Goal: Information Seeking & Learning: Learn about a topic

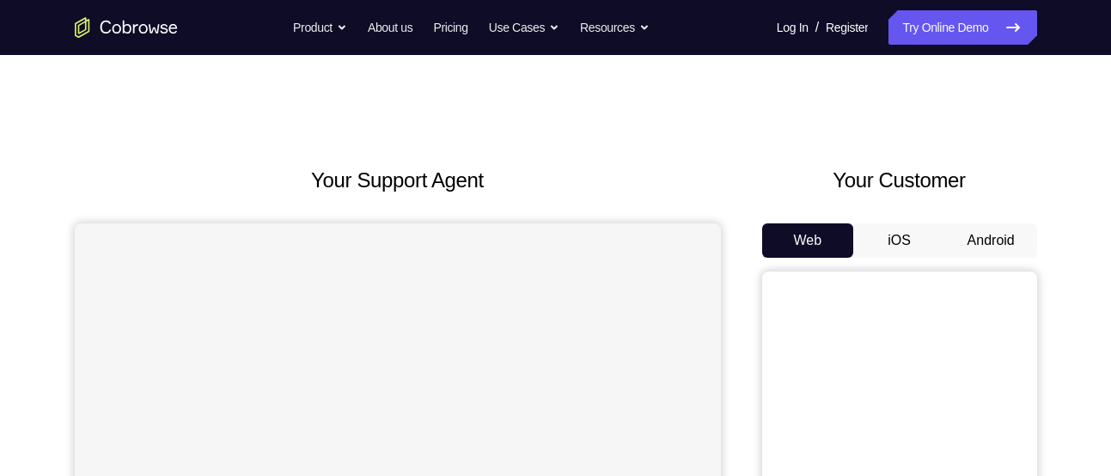
scroll to position [123, 0]
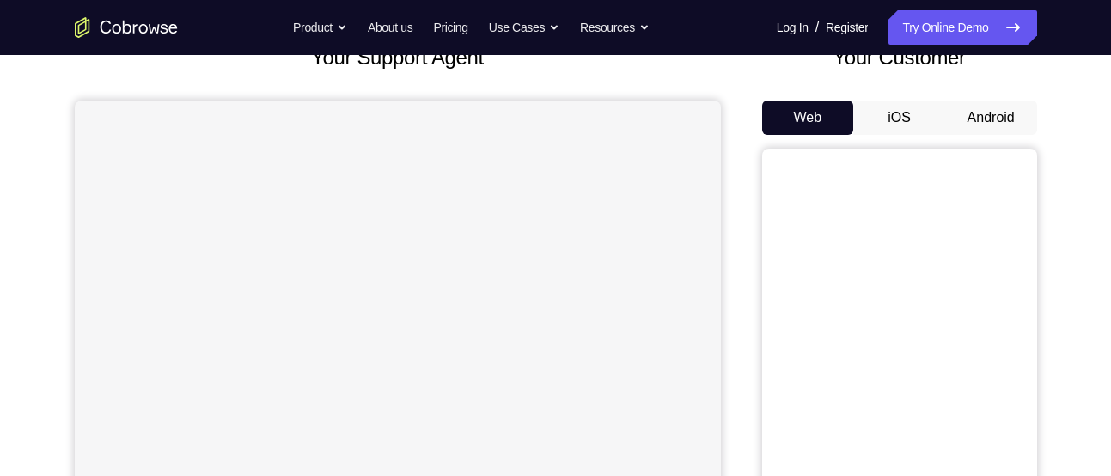
click at [988, 114] on button "Android" at bounding box center [991, 118] width 92 height 34
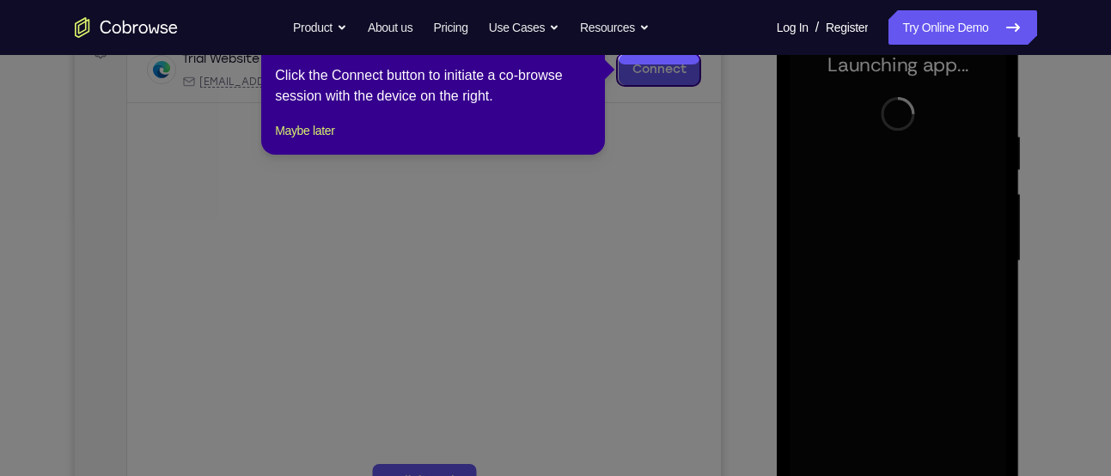
scroll to position [297, 0]
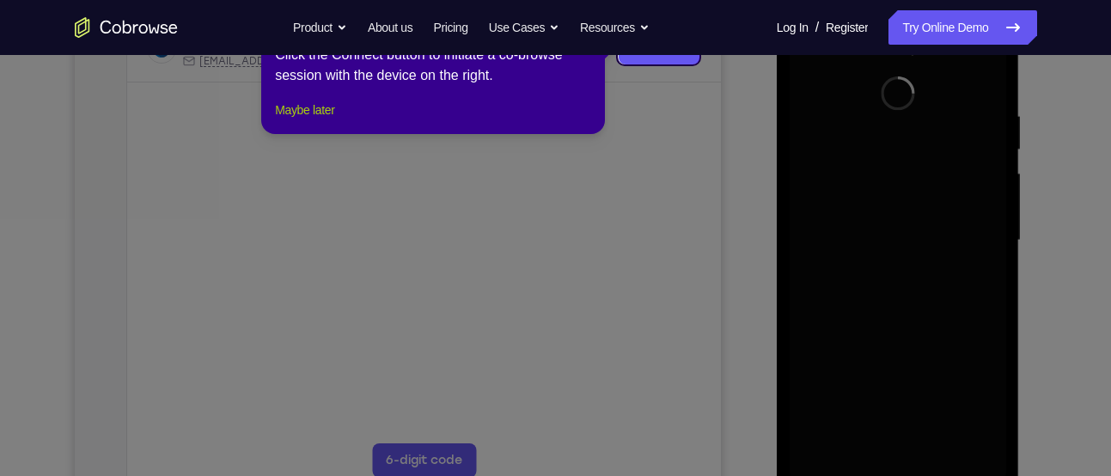
click at [322, 120] on button "Maybe later" at bounding box center [304, 110] width 59 height 21
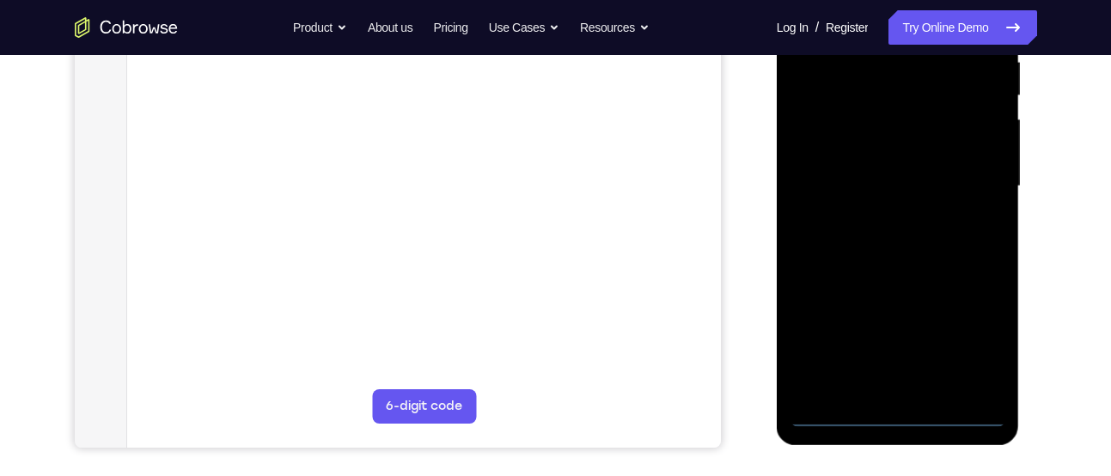
scroll to position [352, 0]
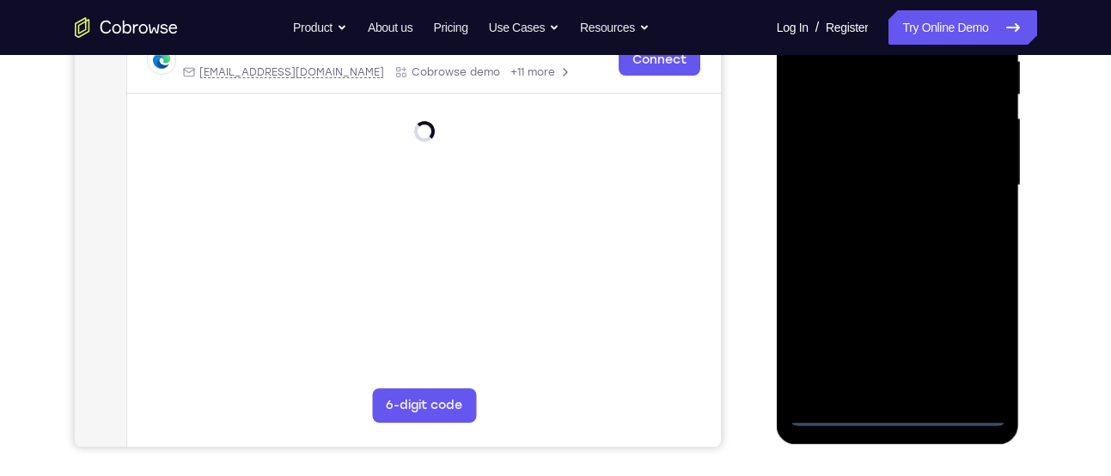
click at [903, 413] on div at bounding box center [898, 185] width 217 height 481
click at [896, 381] on div at bounding box center [898, 185] width 217 height 481
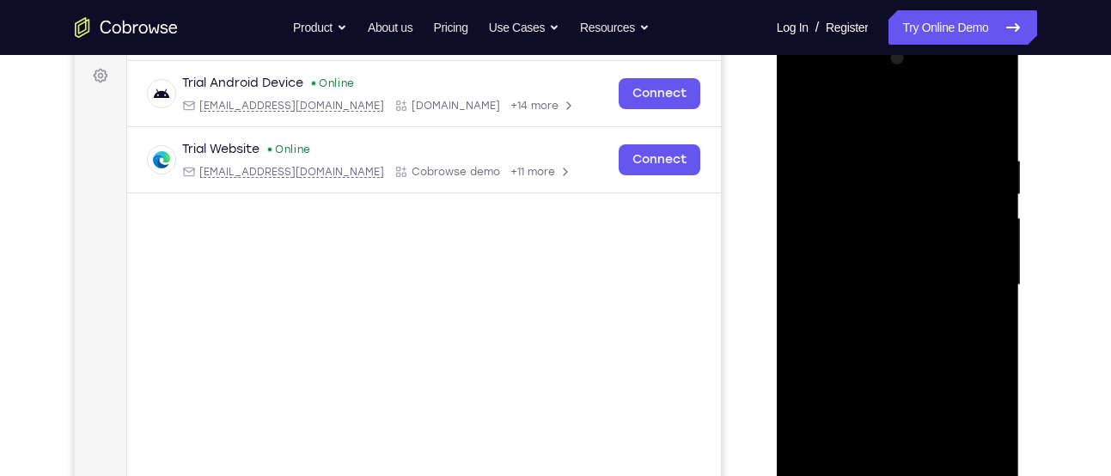
scroll to position [251, 0]
click at [952, 391] on div at bounding box center [898, 286] width 217 height 481
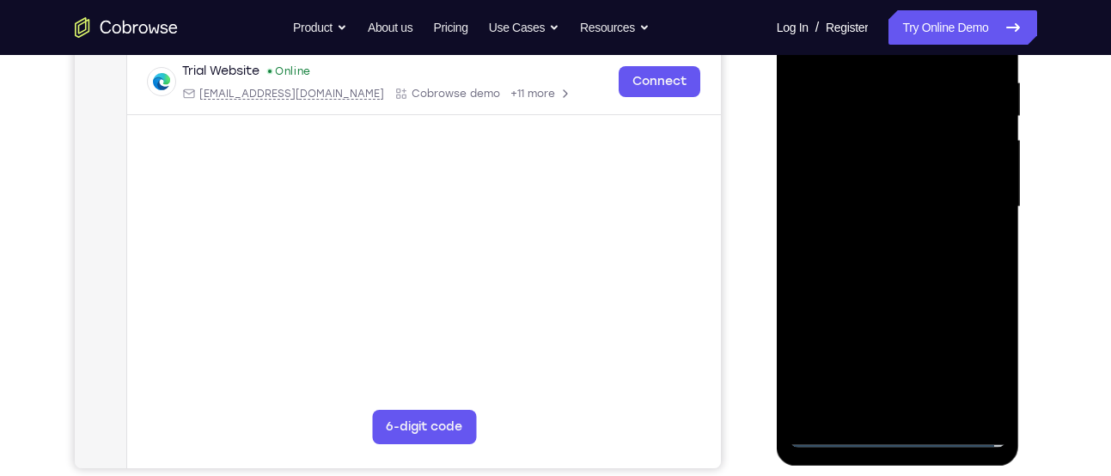
scroll to position [332, 0]
click at [992, 404] on div at bounding box center [898, 206] width 217 height 481
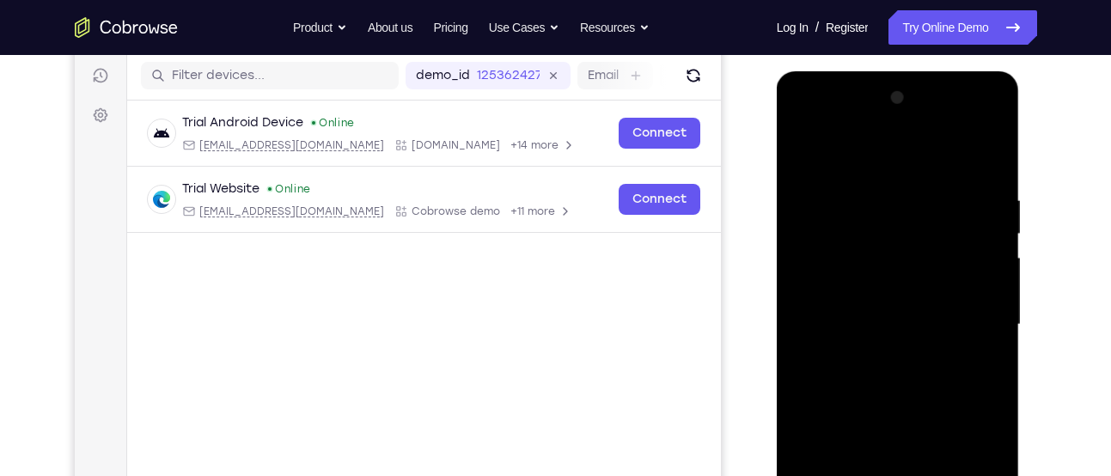
scroll to position [315, 0]
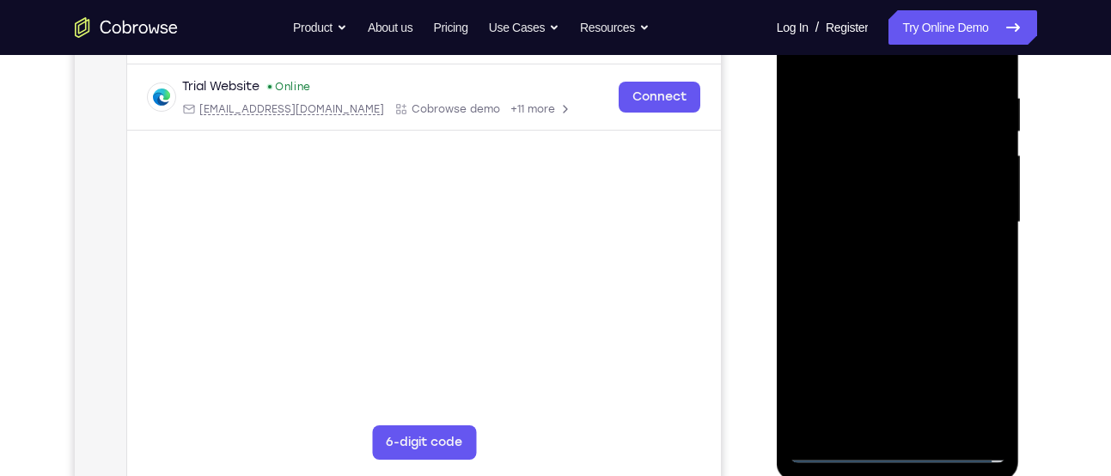
click at [974, 372] on div at bounding box center [898, 222] width 217 height 481
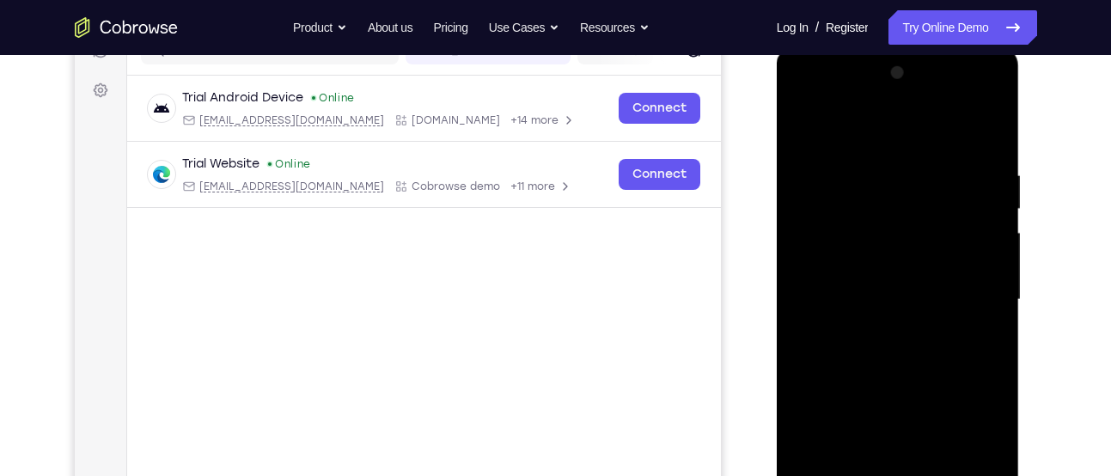
scroll to position [237, 0]
click at [884, 135] on div at bounding box center [898, 300] width 217 height 481
click at [966, 287] on div at bounding box center [898, 300] width 217 height 481
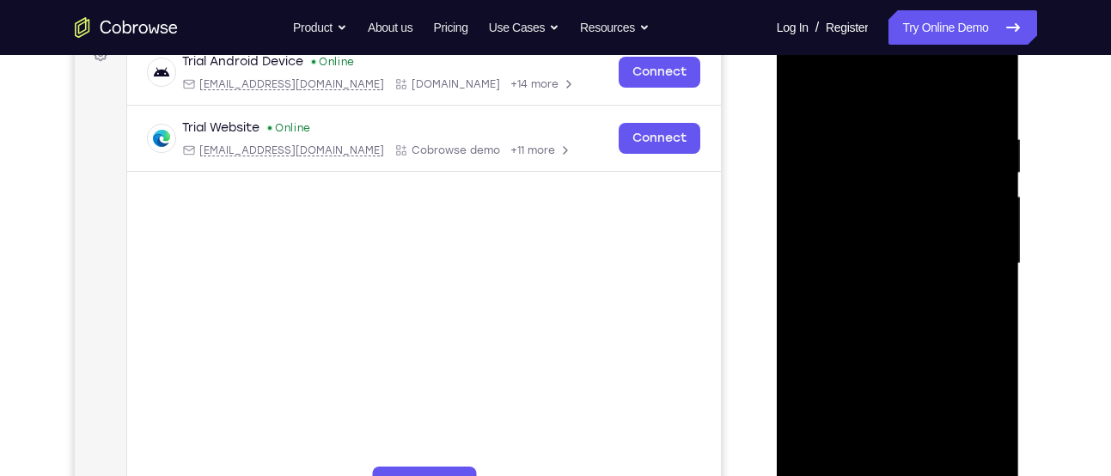
scroll to position [275, 0]
click at [881, 293] on div at bounding box center [898, 262] width 217 height 481
click at [876, 242] on div at bounding box center [898, 262] width 217 height 481
click at [826, 291] on div at bounding box center [898, 262] width 217 height 481
click at [925, 259] on div at bounding box center [898, 262] width 217 height 481
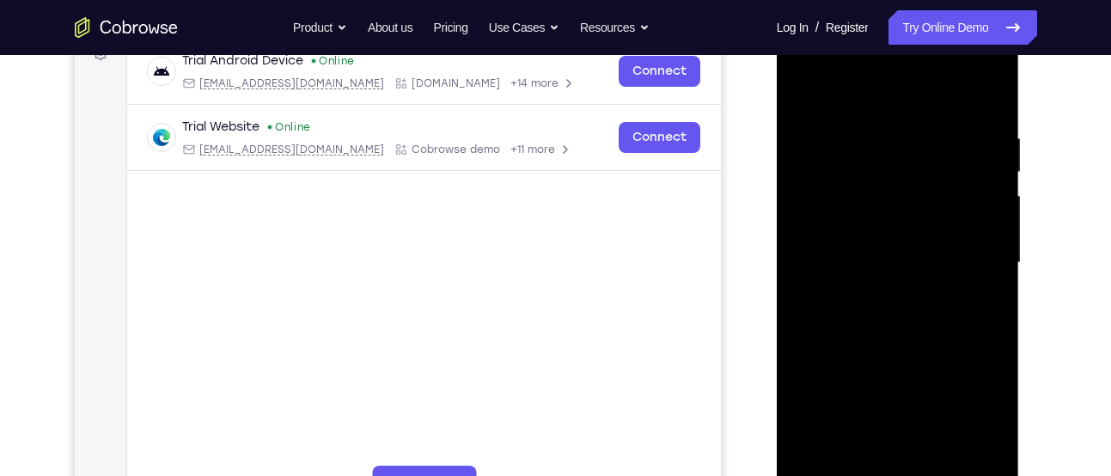
click at [890, 315] on div at bounding box center [898, 262] width 217 height 481
click at [891, 340] on div at bounding box center [898, 262] width 217 height 481
click at [991, 115] on div at bounding box center [898, 262] width 217 height 481
click at [941, 462] on div at bounding box center [898, 262] width 217 height 481
click at [905, 357] on div at bounding box center [898, 262] width 217 height 481
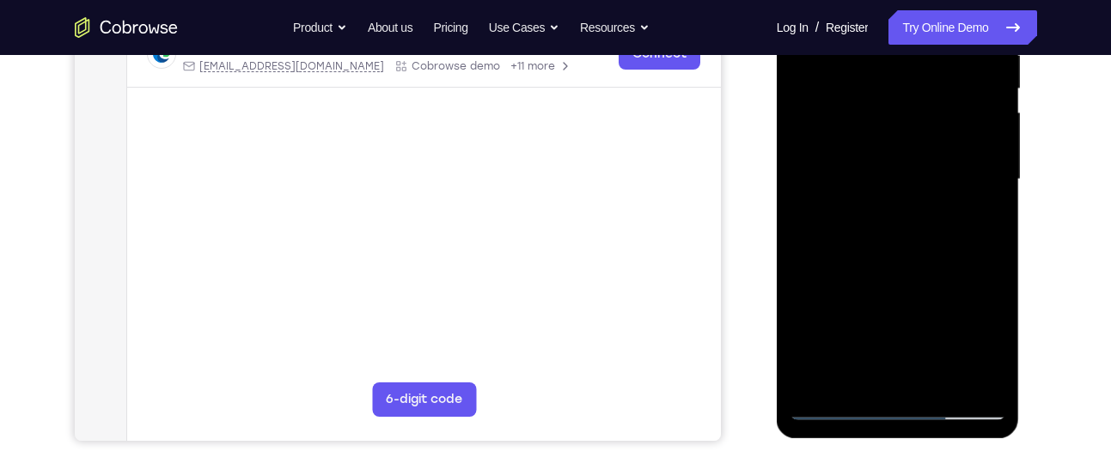
scroll to position [190, 0]
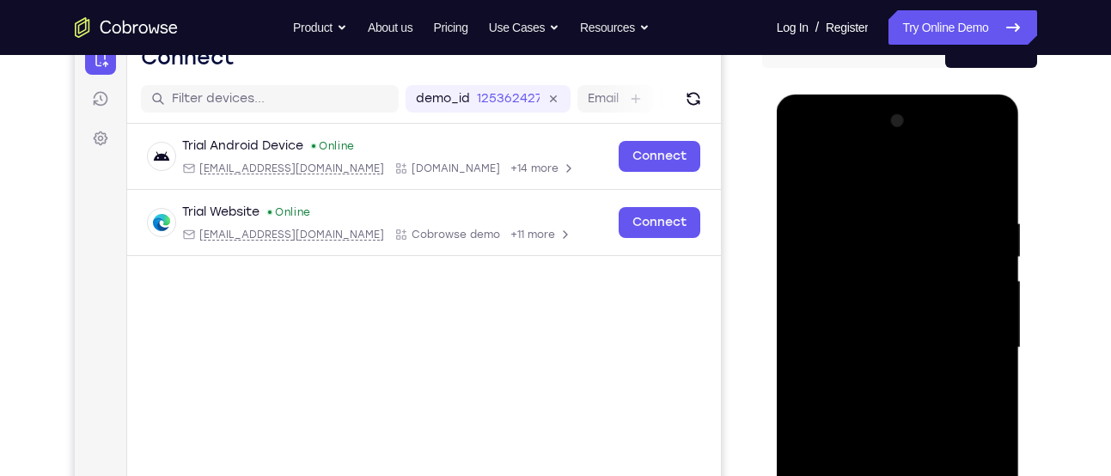
click at [956, 203] on div at bounding box center [898, 347] width 217 height 481
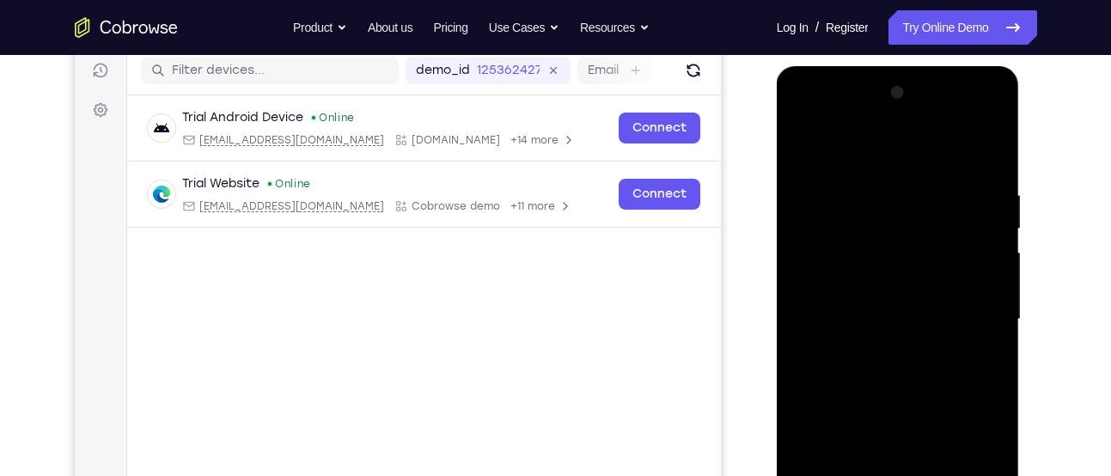
scroll to position [219, 0]
click at [803, 166] on div at bounding box center [898, 318] width 217 height 481
click at [808, 142] on div at bounding box center [898, 318] width 217 height 481
click at [994, 142] on div at bounding box center [898, 318] width 217 height 481
click at [915, 178] on div at bounding box center [898, 318] width 217 height 481
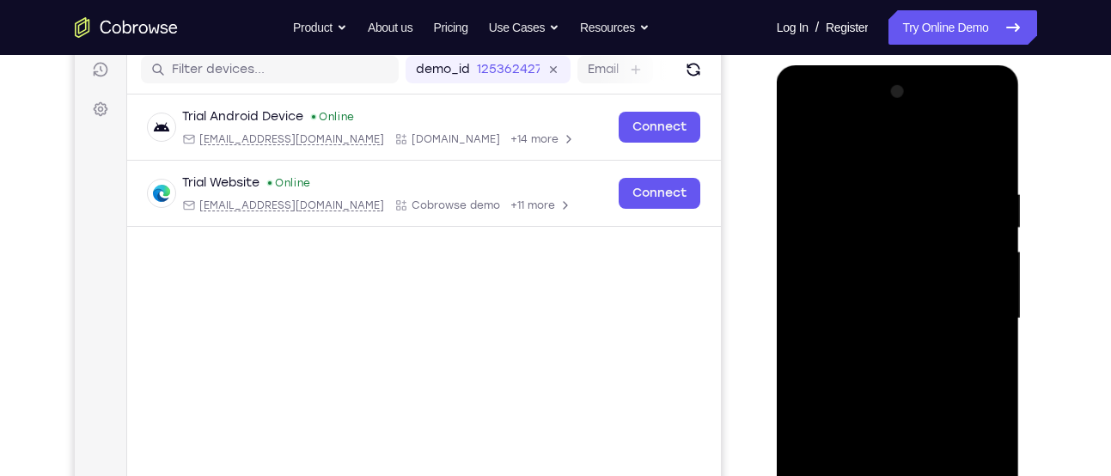
click at [856, 181] on div at bounding box center [898, 318] width 217 height 481
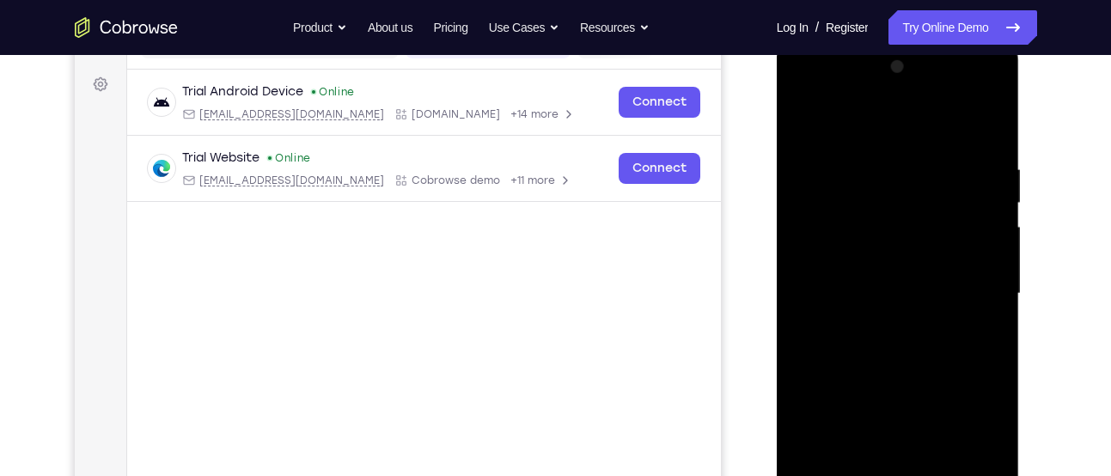
scroll to position [243, 0]
click at [807, 118] on div at bounding box center [898, 294] width 217 height 481
click at [875, 223] on div at bounding box center [898, 294] width 217 height 481
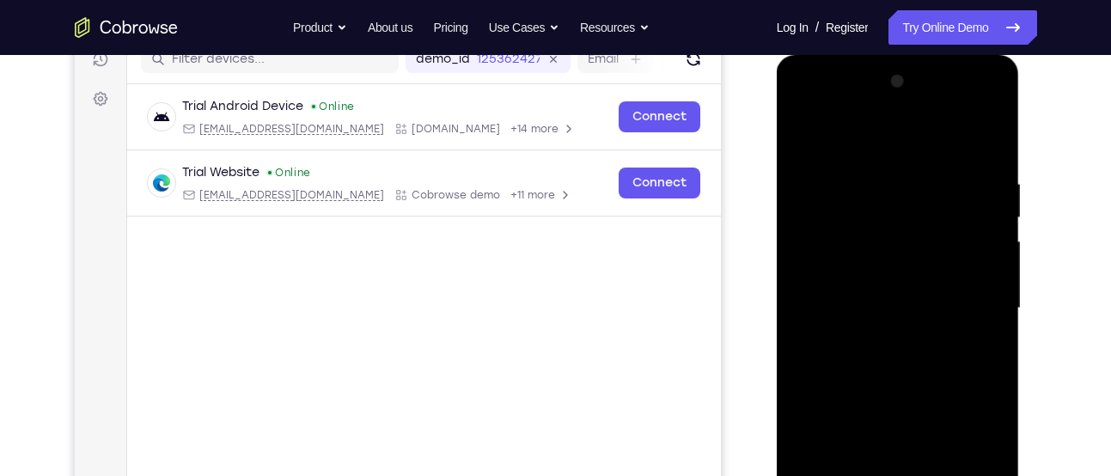
scroll to position [230, 0]
click at [846, 232] on div at bounding box center [898, 307] width 217 height 481
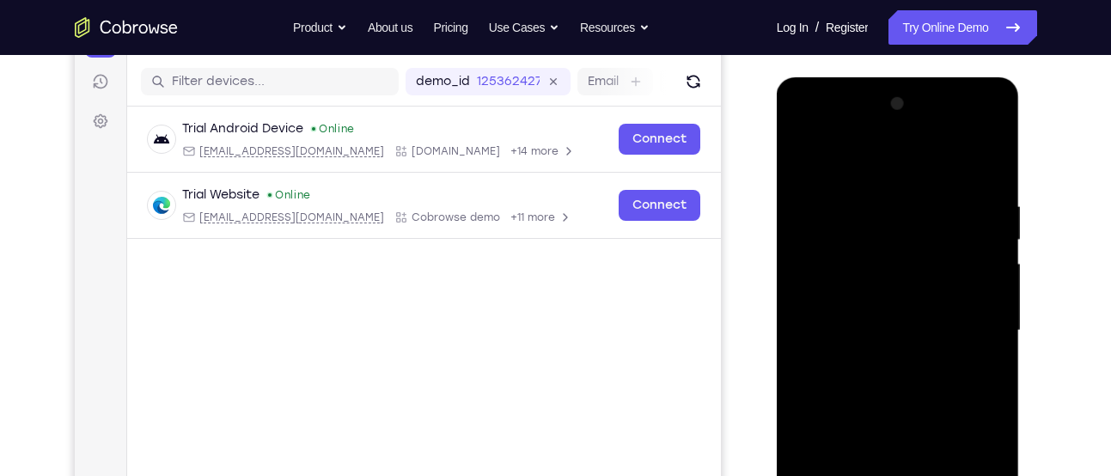
scroll to position [272, 0]
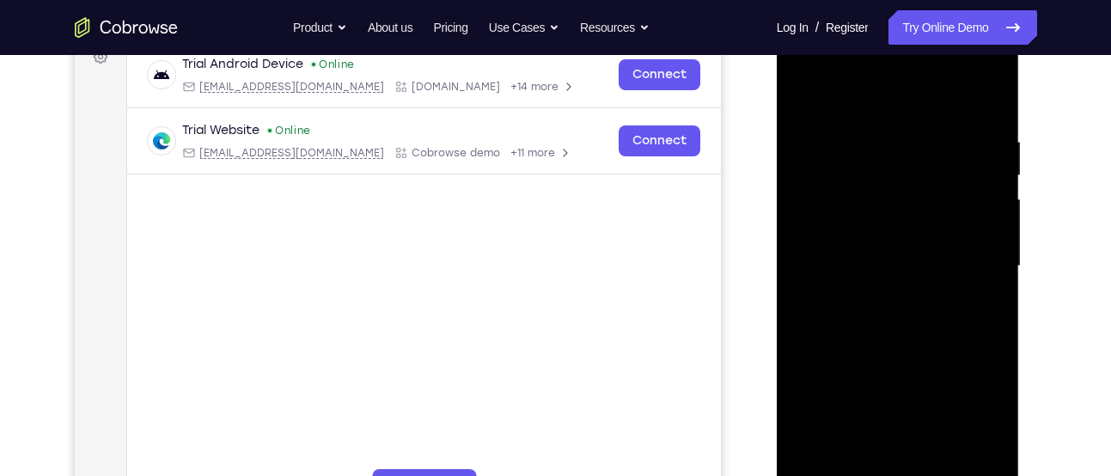
click at [966, 300] on div at bounding box center [898, 266] width 217 height 481
click at [805, 88] on div at bounding box center [898, 266] width 217 height 481
click at [848, 132] on div at bounding box center [898, 266] width 217 height 481
click at [970, 290] on div at bounding box center [898, 266] width 217 height 481
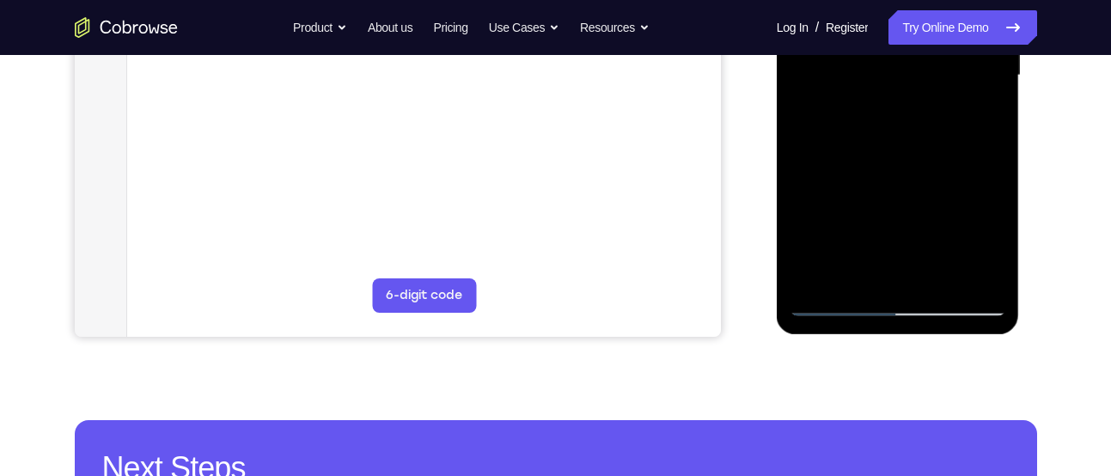
scroll to position [464, 0]
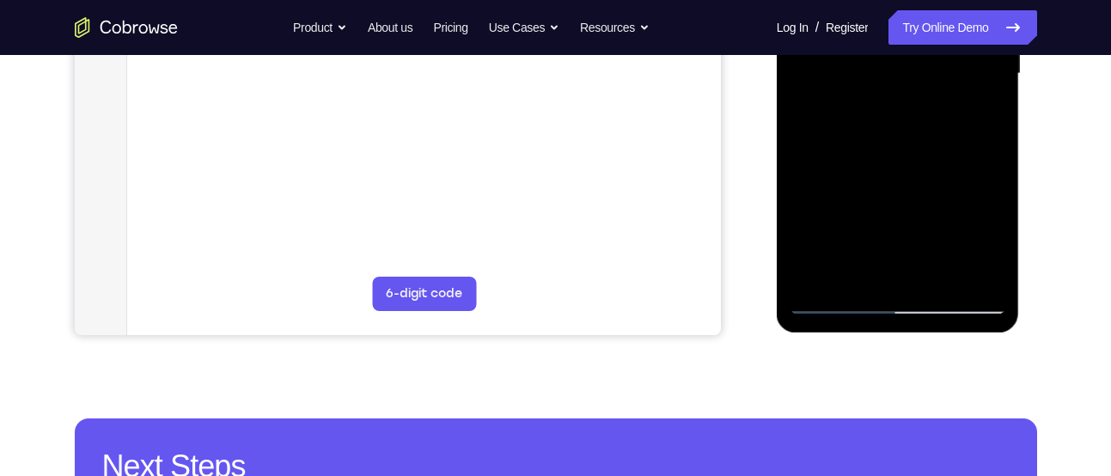
click at [820, 272] on div at bounding box center [898, 73] width 217 height 481
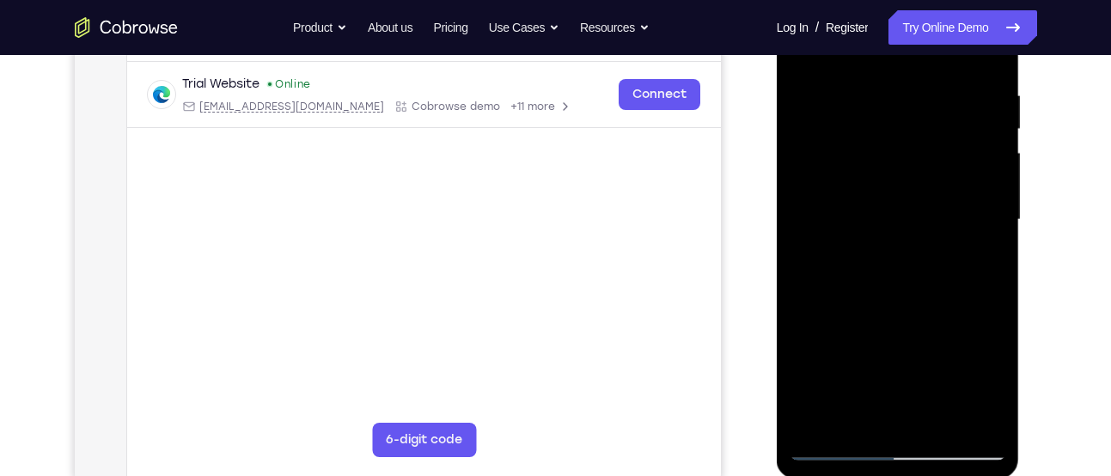
scroll to position [314, 0]
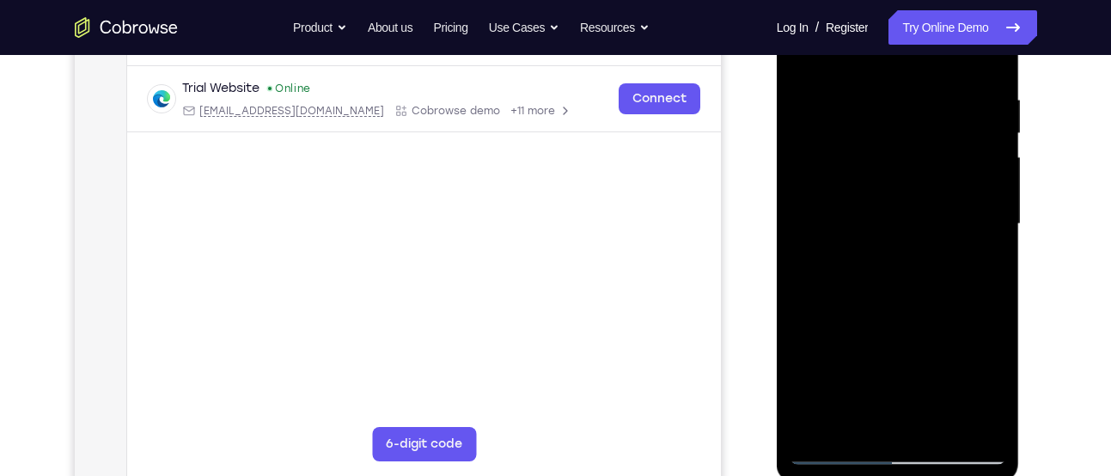
drag, startPoint x: 881, startPoint y: 307, endPoint x: 884, endPoint y: 152, distance: 154.7
click at [884, 152] on div at bounding box center [898, 224] width 217 height 481
drag, startPoint x: 907, startPoint y: 340, endPoint x: 937, endPoint y: 31, distance: 310.9
click at [937, 31] on div at bounding box center [898, 224] width 217 height 481
drag, startPoint x: 882, startPoint y: 312, endPoint x: 896, endPoint y: 236, distance: 77.0
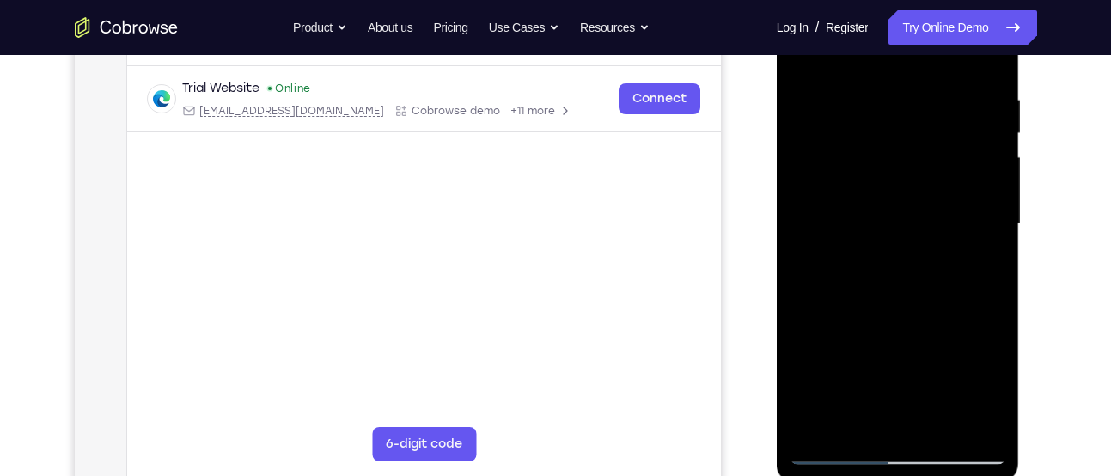
click at [896, 236] on div at bounding box center [898, 224] width 217 height 481
click at [994, 215] on div at bounding box center [898, 224] width 217 height 481
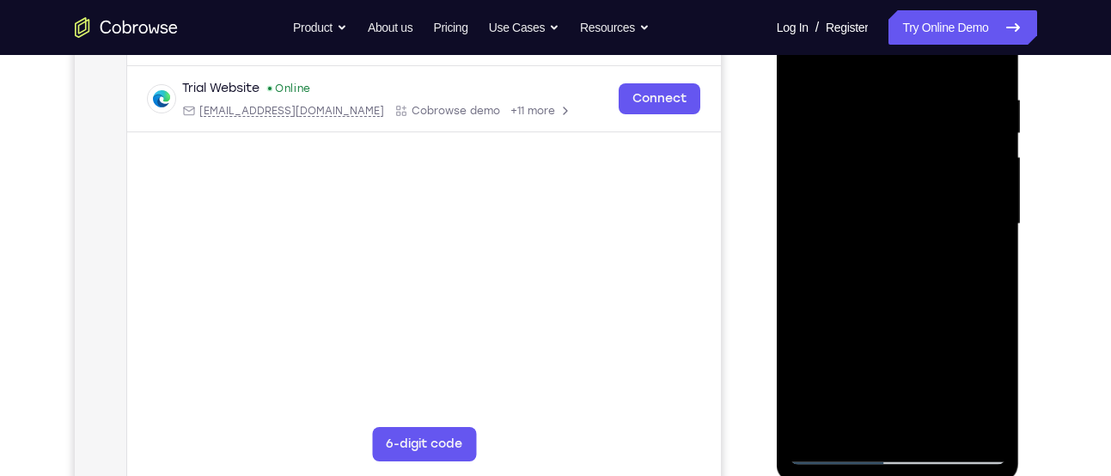
drag, startPoint x: 908, startPoint y: 303, endPoint x: 892, endPoint y: 25, distance: 278.1
click at [892, 25] on div at bounding box center [898, 224] width 217 height 481
drag, startPoint x: 869, startPoint y: 317, endPoint x: 890, endPoint y: 107, distance: 211.6
click at [890, 107] on div at bounding box center [898, 224] width 217 height 481
drag, startPoint x: 890, startPoint y: 312, endPoint x: 891, endPoint y: 105, distance: 207.2
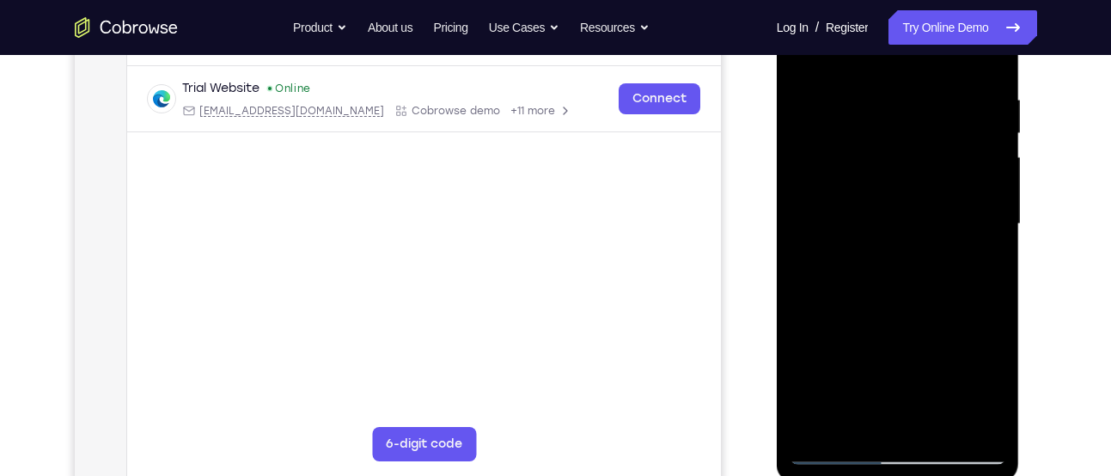
click at [891, 105] on div at bounding box center [898, 224] width 217 height 481
drag, startPoint x: 896, startPoint y: 315, endPoint x: 921, endPoint y: 116, distance: 200.0
click at [921, 116] on div at bounding box center [898, 224] width 217 height 481
drag, startPoint x: 906, startPoint y: 321, endPoint x: 930, endPoint y: 95, distance: 227.3
click at [930, 95] on div at bounding box center [898, 224] width 217 height 481
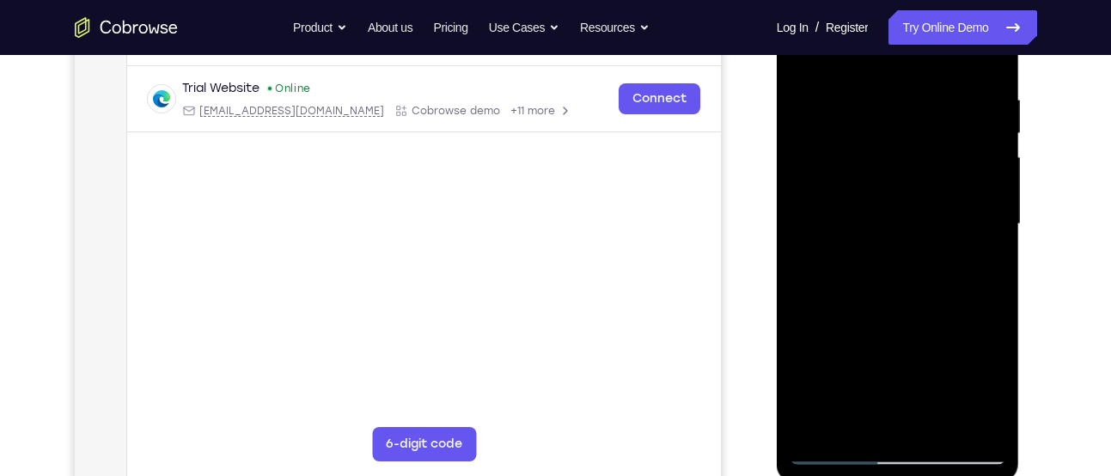
drag, startPoint x: 921, startPoint y: 302, endPoint x: 939, endPoint y: 111, distance: 191.7
click at [939, 111] on div at bounding box center [898, 224] width 217 height 481
drag, startPoint x: 921, startPoint y: 298, endPoint x: 934, endPoint y: 133, distance: 165.6
click at [934, 133] on div at bounding box center [898, 224] width 217 height 481
drag, startPoint x: 910, startPoint y: 372, endPoint x: 936, endPoint y: 83, distance: 290.0
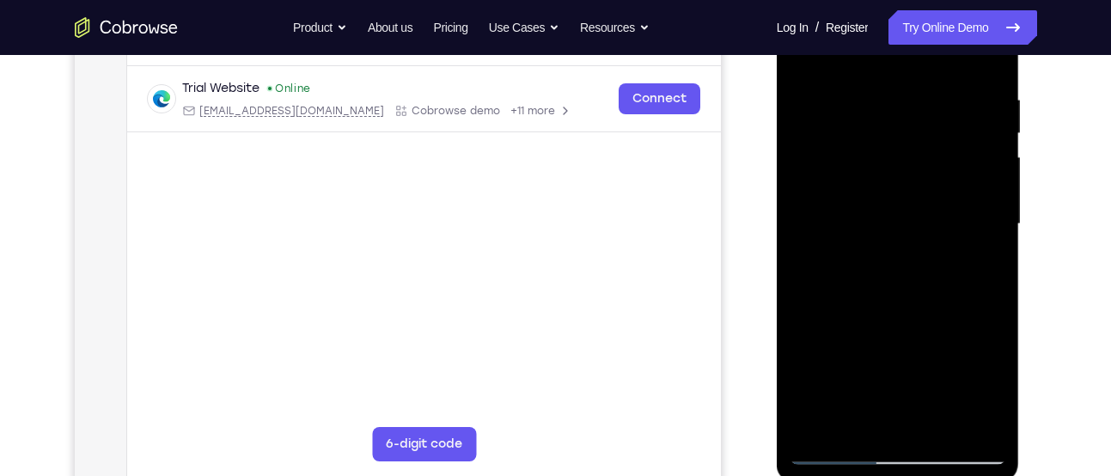
click at [936, 83] on div at bounding box center [898, 224] width 217 height 481
drag, startPoint x: 933, startPoint y: 314, endPoint x: 940, endPoint y: 89, distance: 224.4
click at [940, 89] on div at bounding box center [898, 224] width 217 height 481
drag, startPoint x: 927, startPoint y: 327, endPoint x: 938, endPoint y: 127, distance: 199.7
click at [938, 127] on div at bounding box center [898, 224] width 217 height 481
